Goal: Information Seeking & Learning: Learn about a topic

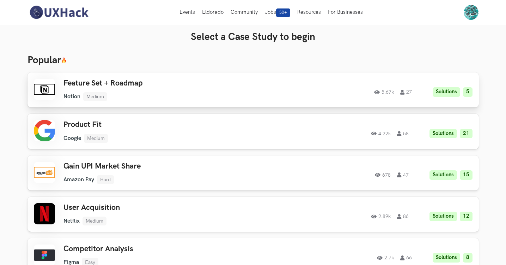
click at [437, 92] on li "Solutions" at bounding box center [447, 92] width 28 height 10
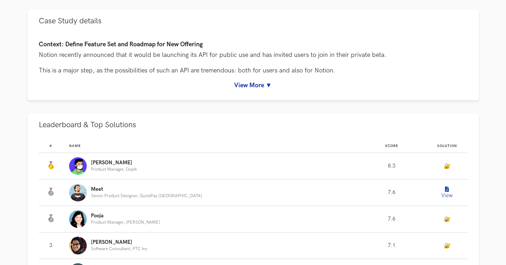
scroll to position [321, 0]
click at [445, 188] on icon "Leaderboard" at bounding box center [447, 188] width 4 height 5
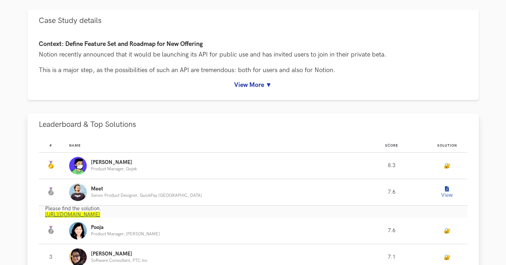
click at [445, 188] on icon "Leaderboard" at bounding box center [447, 188] width 4 height 5
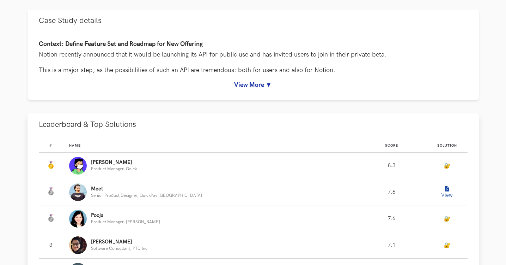
click at [446, 191] on button "View" at bounding box center [447, 192] width 14 height 14
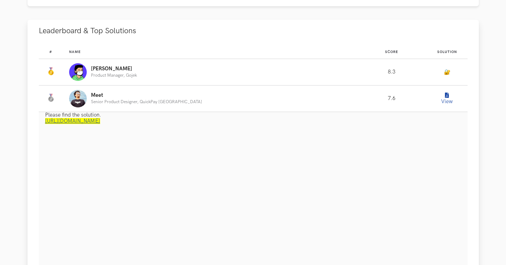
scroll to position [414, 0]
click at [100, 120] on link "https://www.notion.so/meetshah/UXHack-Notion-API-f25949084daf4890a738403b0e96c7…" at bounding box center [72, 120] width 55 height 6
